Goal: Task Accomplishment & Management: Use online tool/utility

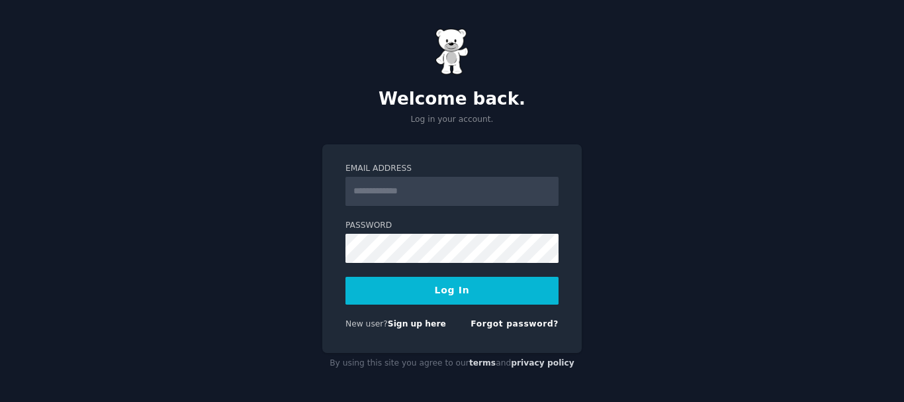
type input "**********"
click at [421, 299] on button "Log In" at bounding box center [451, 291] width 213 height 28
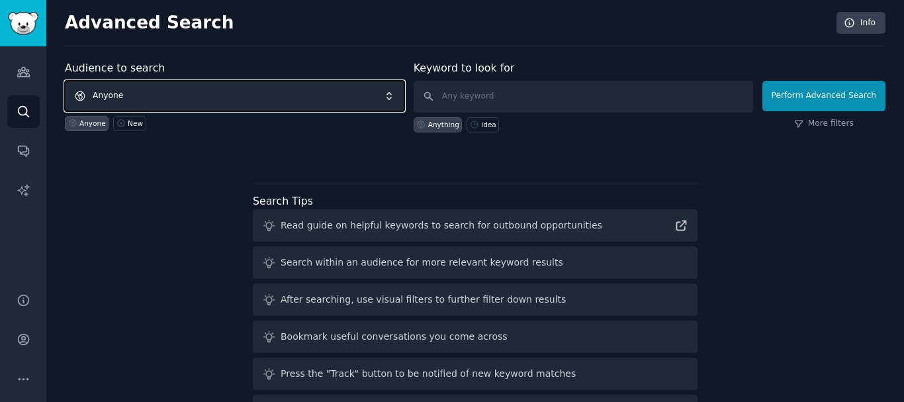
click at [343, 99] on span "Anyone" at bounding box center [234, 96] width 339 height 30
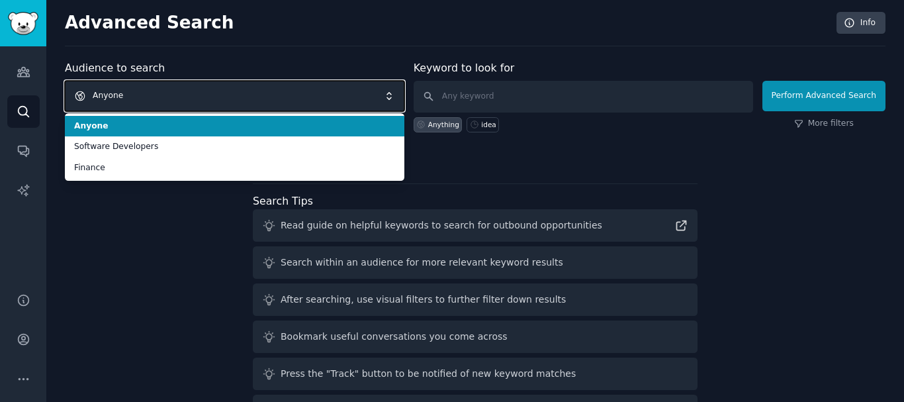
click at [343, 99] on span "Anyone" at bounding box center [234, 96] width 339 height 30
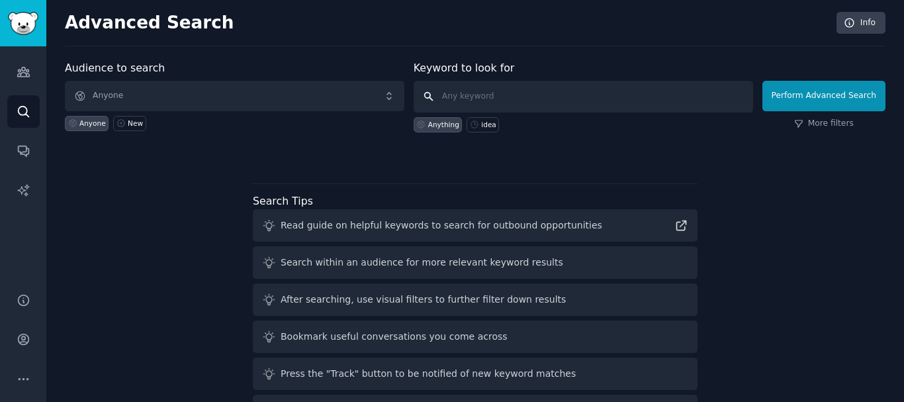
click at [547, 103] on input "text" at bounding box center [582, 97] width 339 height 32
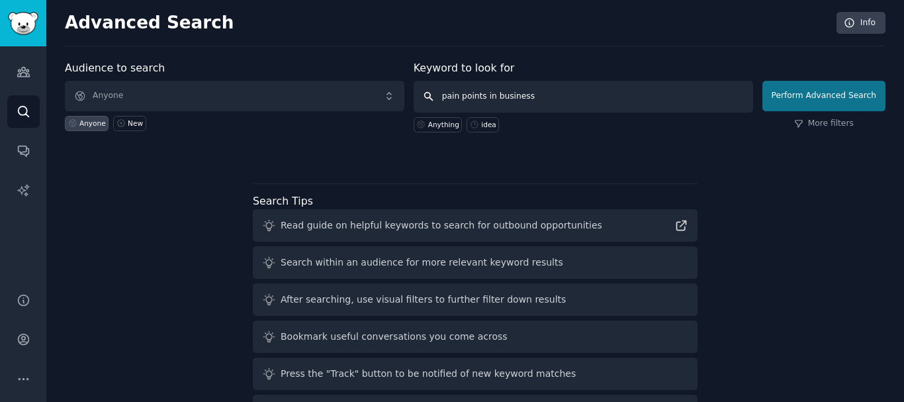
type input "pain points in business"
click at [794, 104] on button "Perform Advanced Search" at bounding box center [823, 96] width 123 height 30
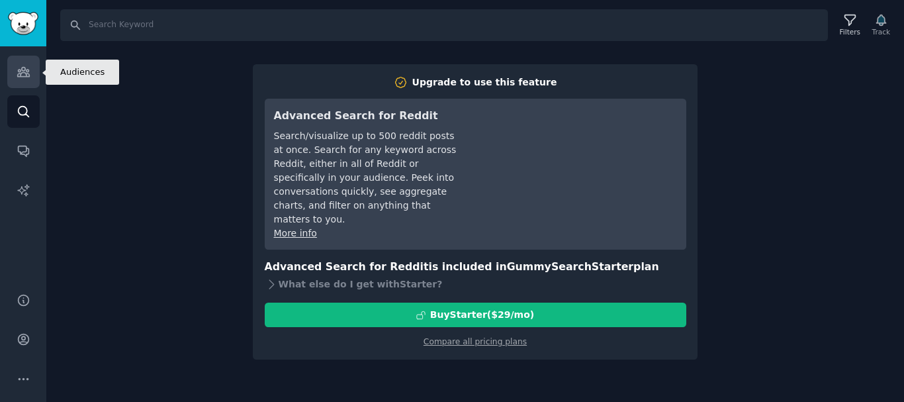
click at [30, 75] on link "Audiences" at bounding box center [23, 72] width 32 height 32
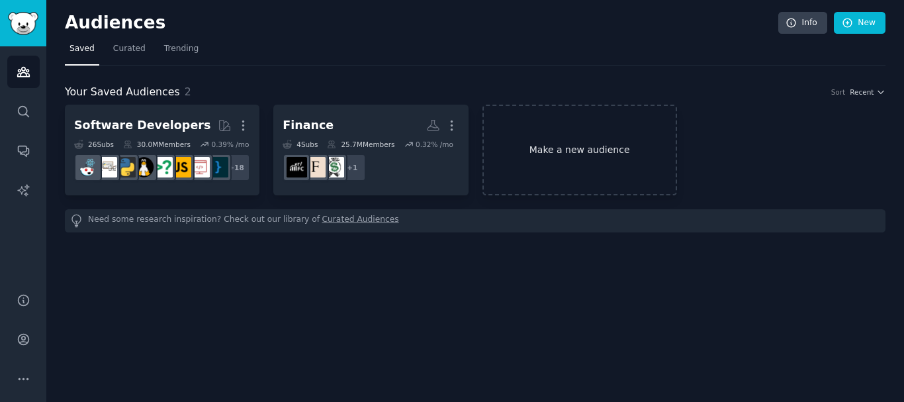
click at [556, 162] on link "Make a new audience" at bounding box center [579, 150] width 194 height 91
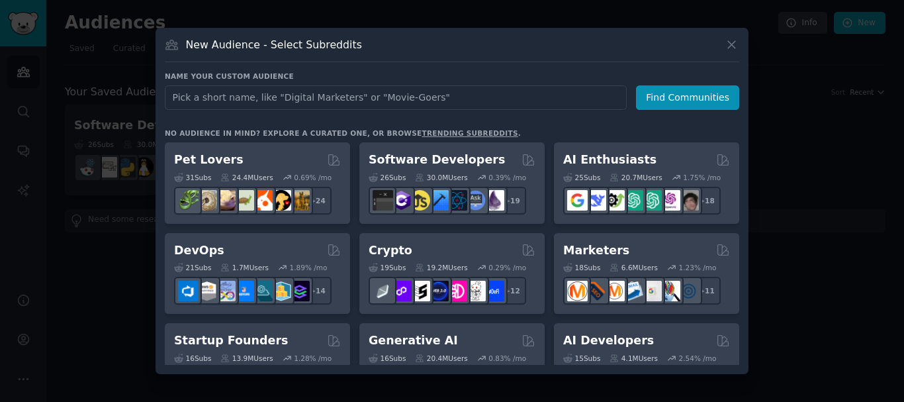
click at [318, 101] on input "text" at bounding box center [396, 97] width 462 height 24
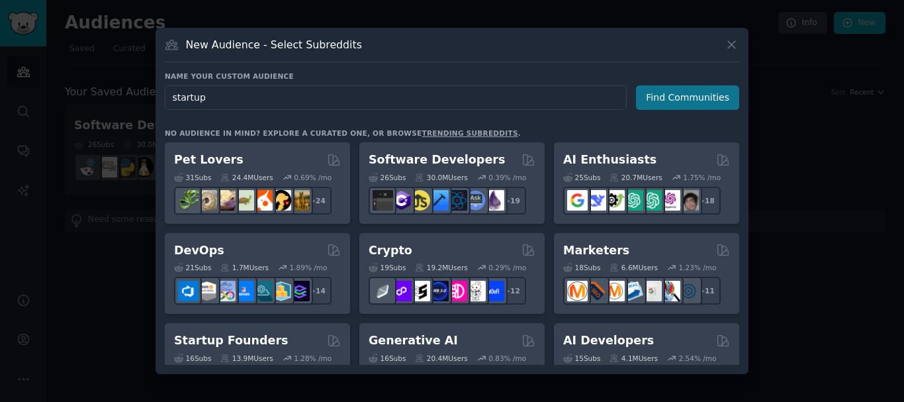
type input "startup"
click at [697, 105] on button "Find Communities" at bounding box center [687, 97] width 103 height 24
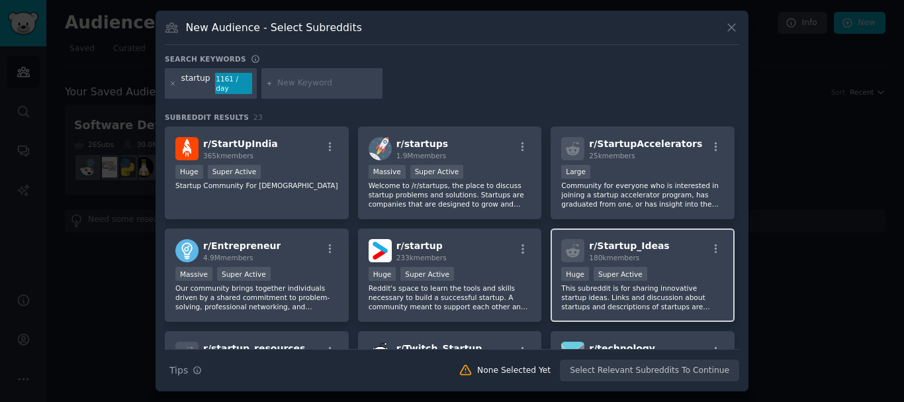
click at [649, 283] on p "This subreddit is for sharing innovative startup ideas. Links and discussion ab…" at bounding box center [642, 297] width 163 height 28
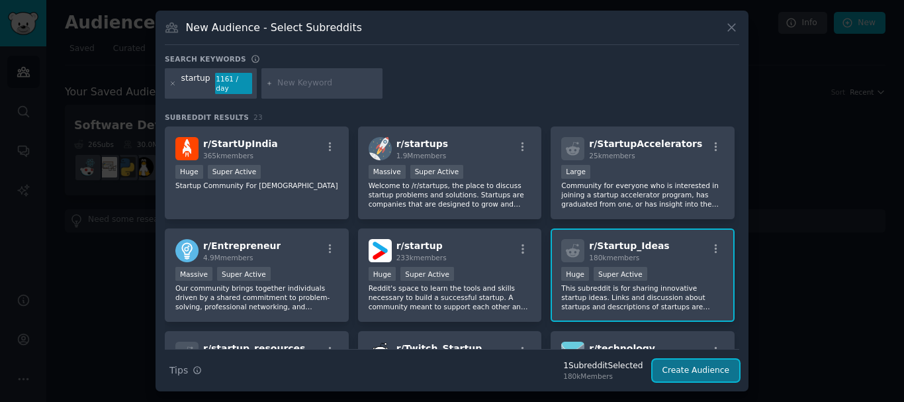
click at [681, 359] on button "Create Audience" at bounding box center [695, 370] width 87 height 22
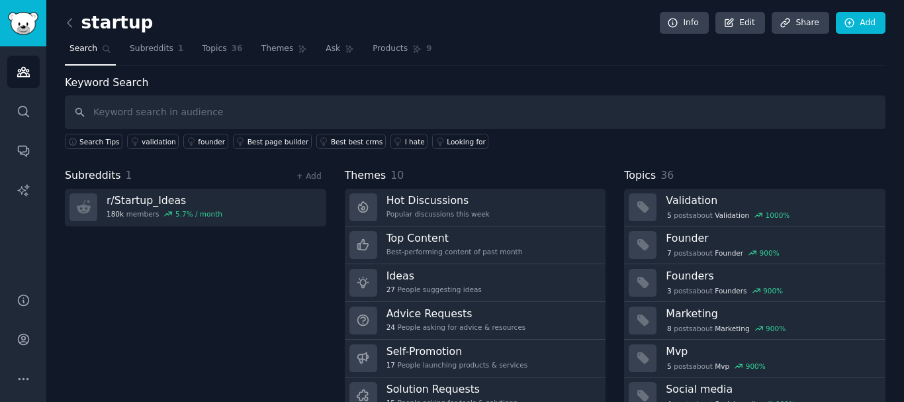
scroll to position [55, 0]
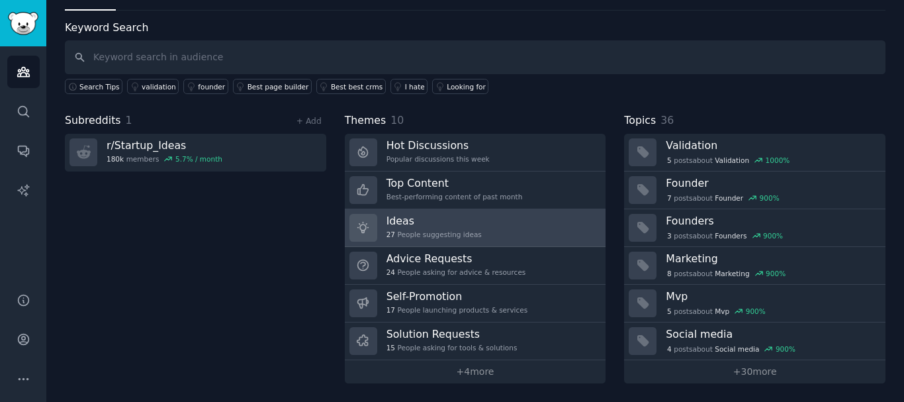
click at [404, 226] on h3 "Ideas" at bounding box center [433, 221] width 95 height 14
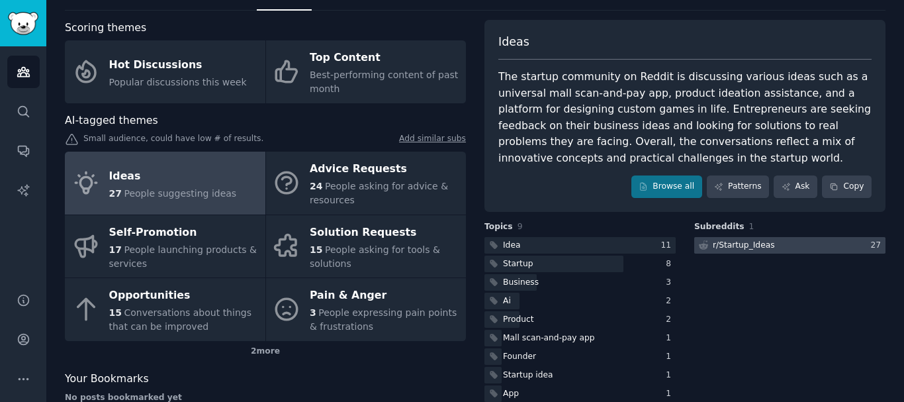
click at [753, 243] on div "r/ Startup_Ideas" at bounding box center [743, 245] width 62 height 12
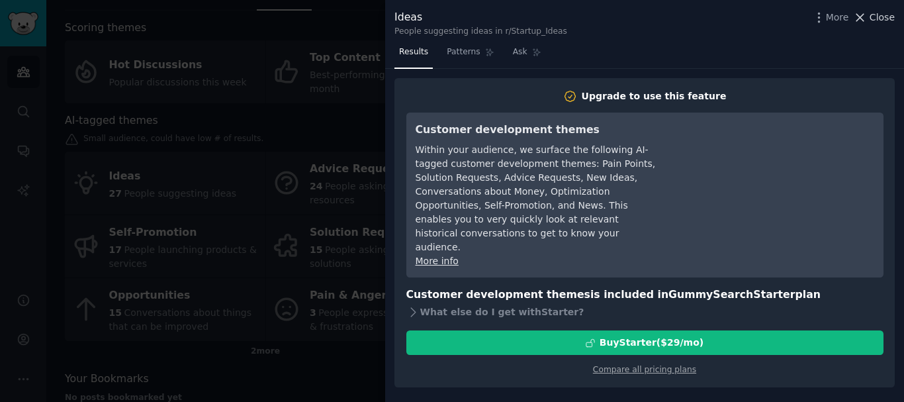
click at [862, 20] on icon at bounding box center [860, 18] width 14 height 14
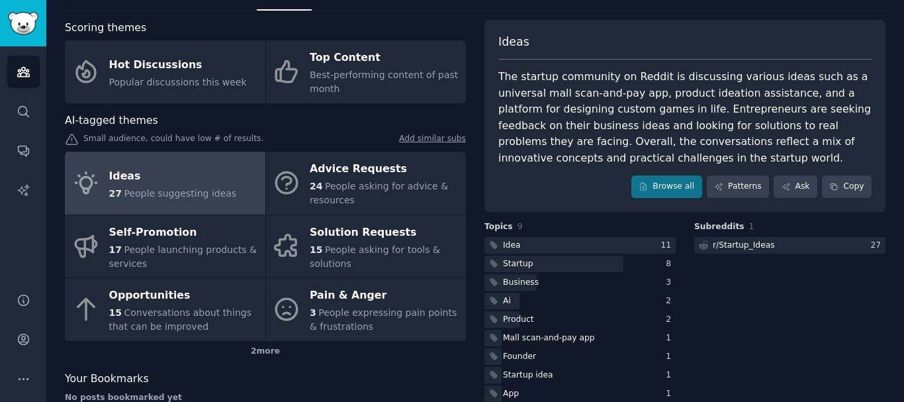
scroll to position [84, 0]
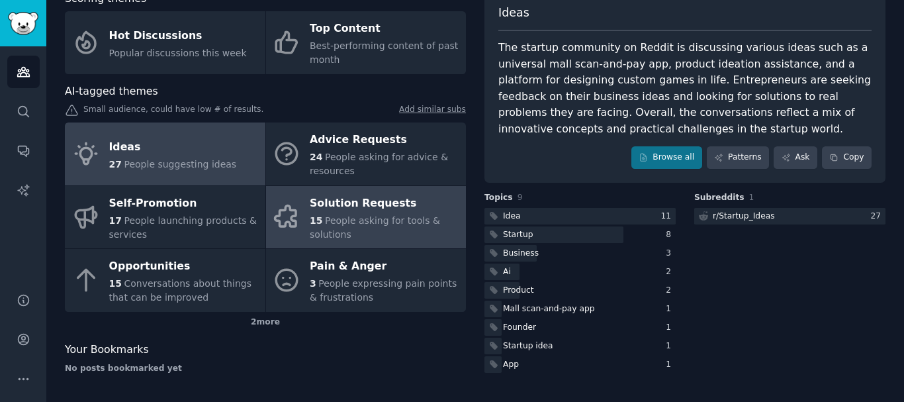
click at [339, 218] on span "People asking for tools & solutions" at bounding box center [375, 227] width 130 height 24
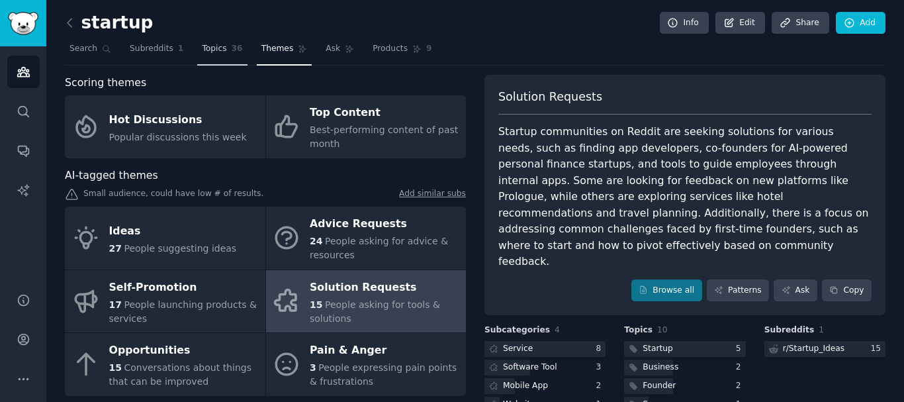
click at [208, 48] on span "Topics" at bounding box center [214, 49] width 24 height 12
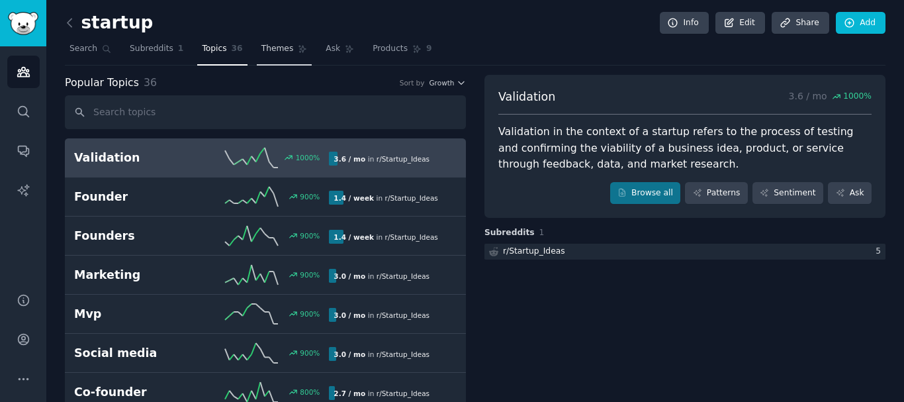
click at [265, 53] on span "Themes" at bounding box center [277, 49] width 32 height 12
